Goal: Download file/media

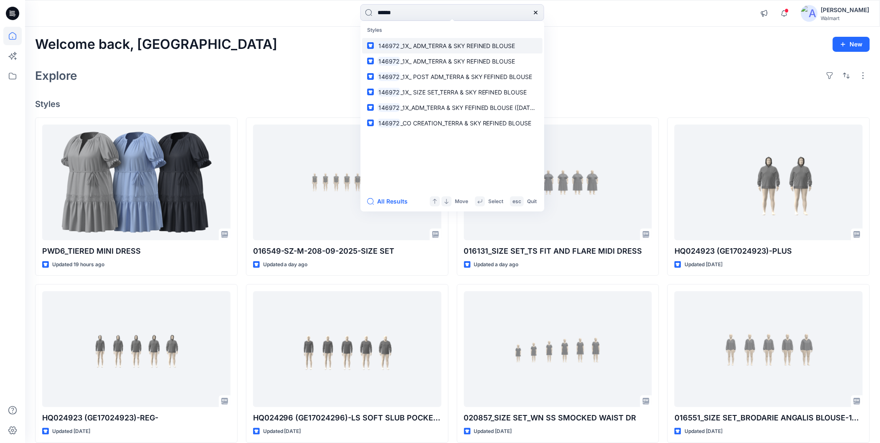
type input "******"
click at [425, 43] on span "_1X_ ADM_TERRA & SKY REFINED BLOUSE" at bounding box center [457, 45] width 115 height 7
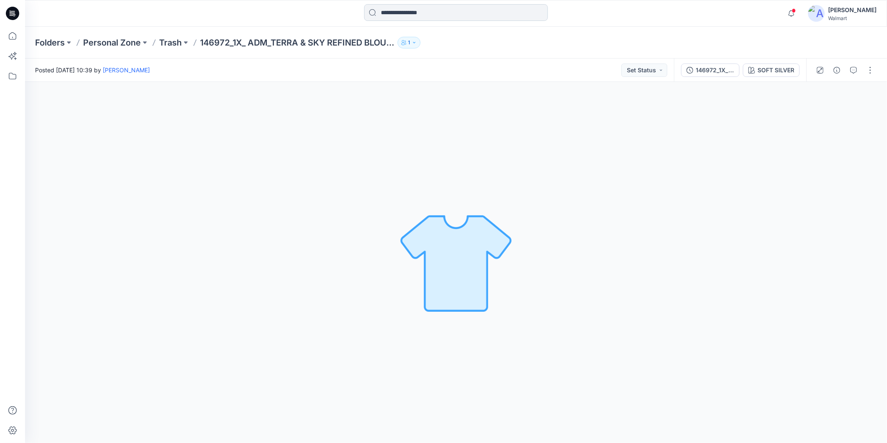
click at [411, 13] on input at bounding box center [456, 12] width 184 height 17
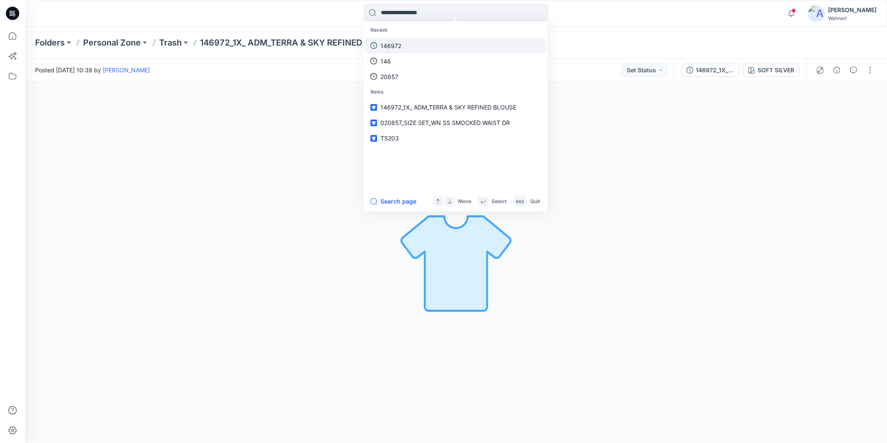
click at [394, 42] on p "146972" at bounding box center [390, 45] width 21 height 9
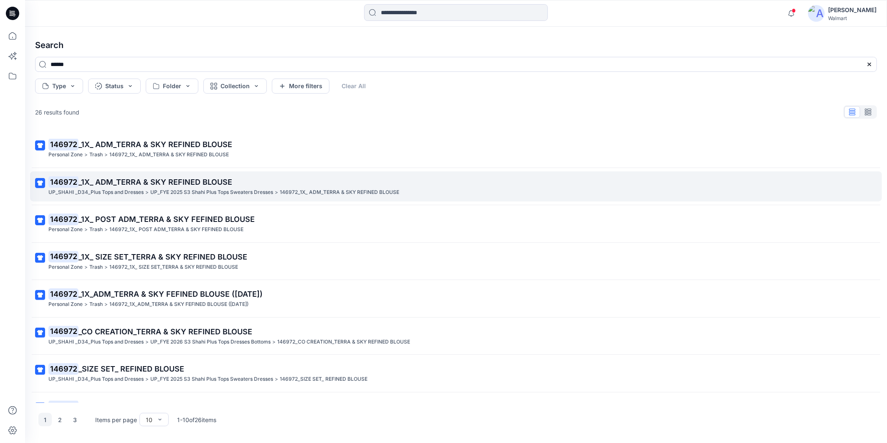
click at [111, 184] on span "_1X_ ADM_TERRA & SKY REFINED BLOUSE" at bounding box center [155, 181] width 154 height 9
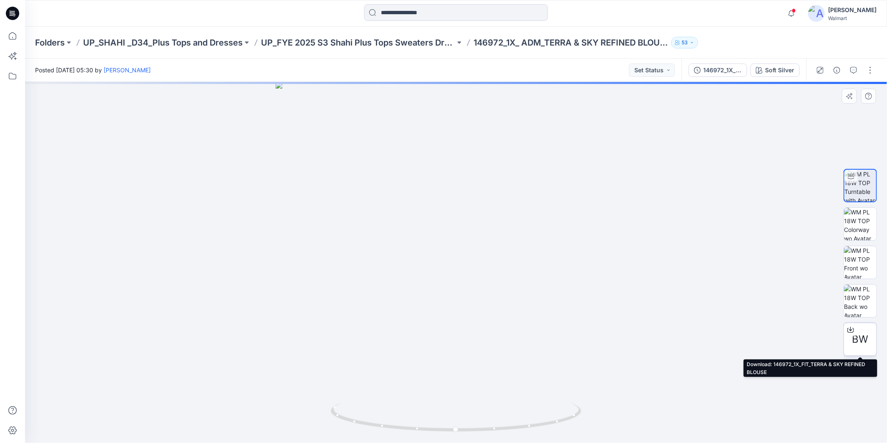
click at [858, 332] on span "BW" at bounding box center [860, 339] width 16 height 15
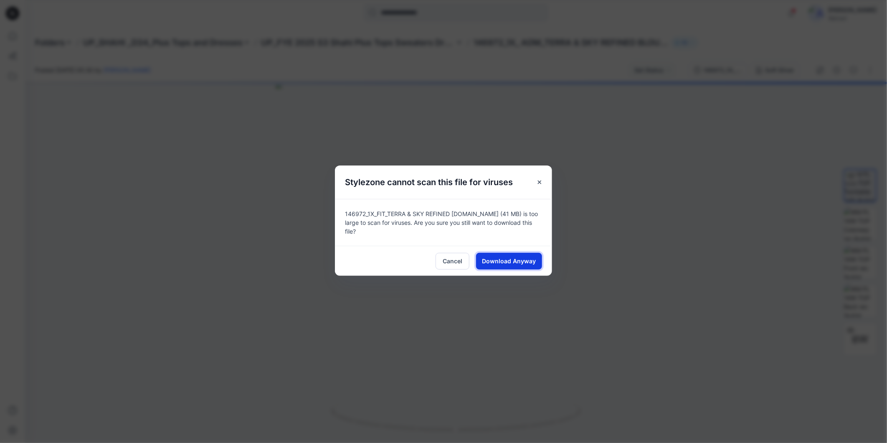
click at [501, 259] on span "Download Anyway" at bounding box center [509, 260] width 54 height 9
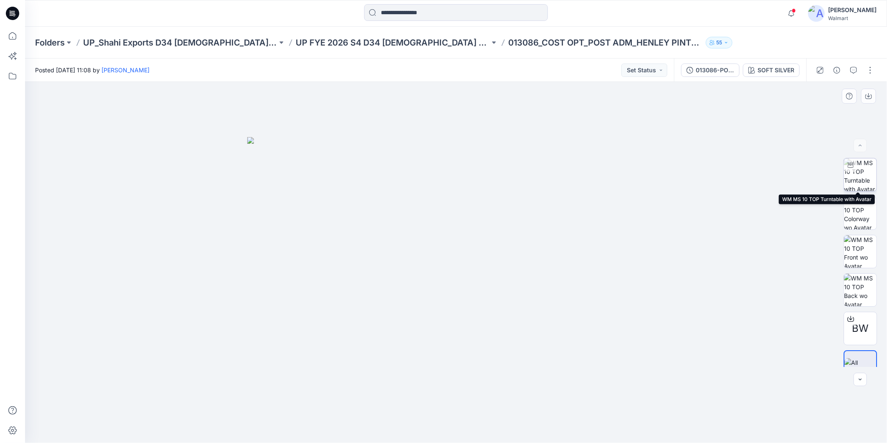
click at [854, 166] on div at bounding box center [850, 164] width 13 height 13
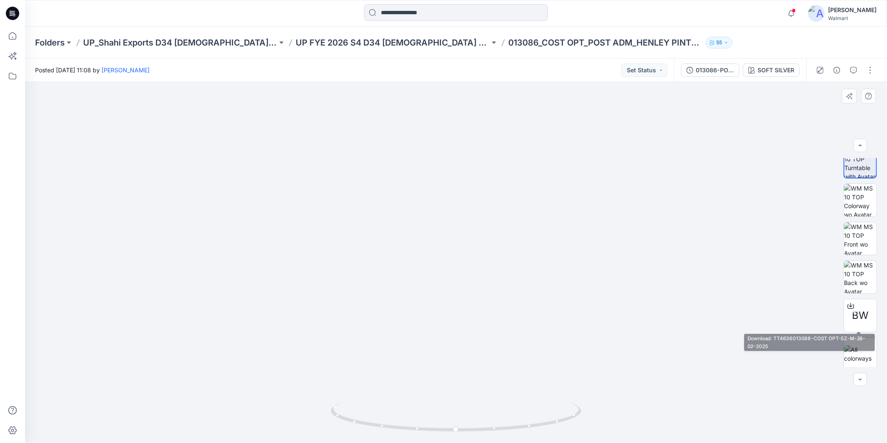
scroll to position [17, 0]
